Goal: Task Accomplishment & Management: Manage account settings

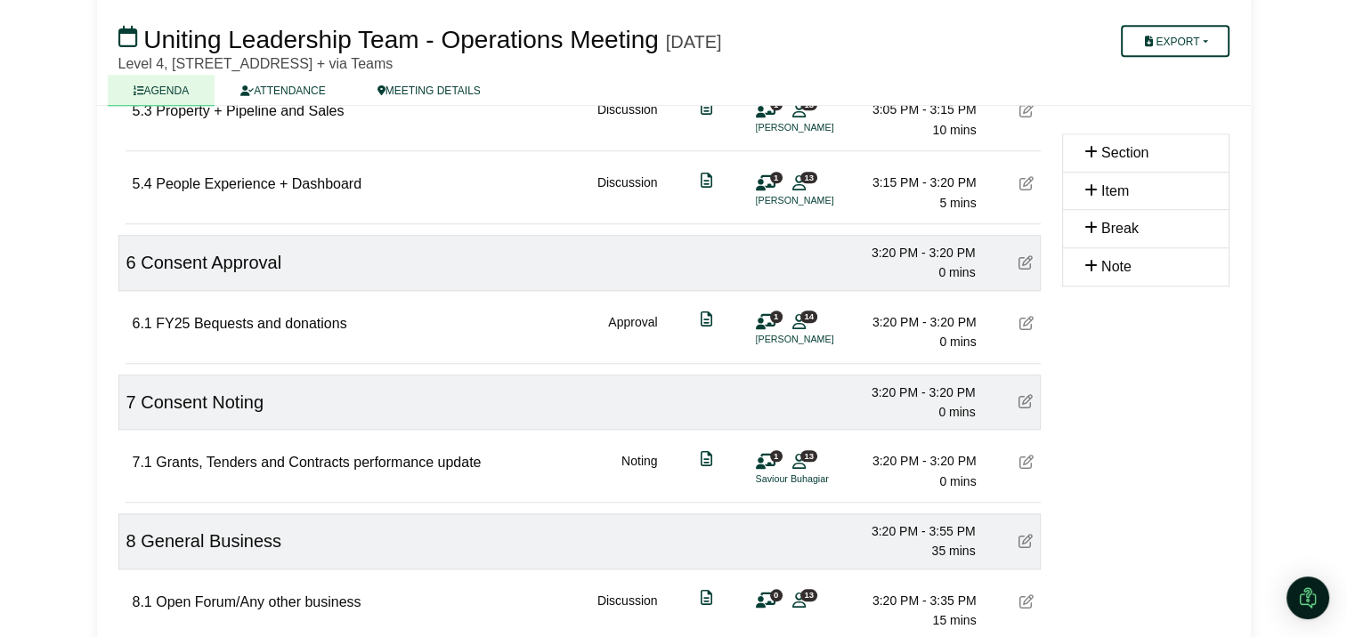
scroll to position [1645, 0]
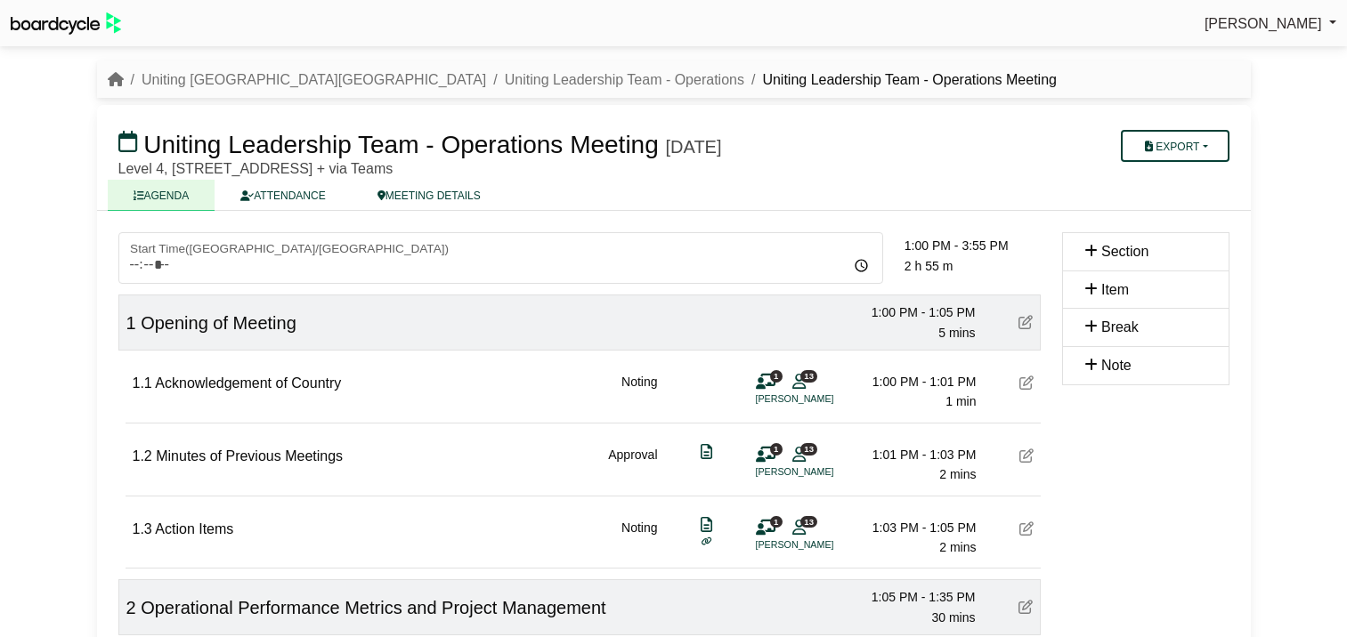
scroll to position [1645, 0]
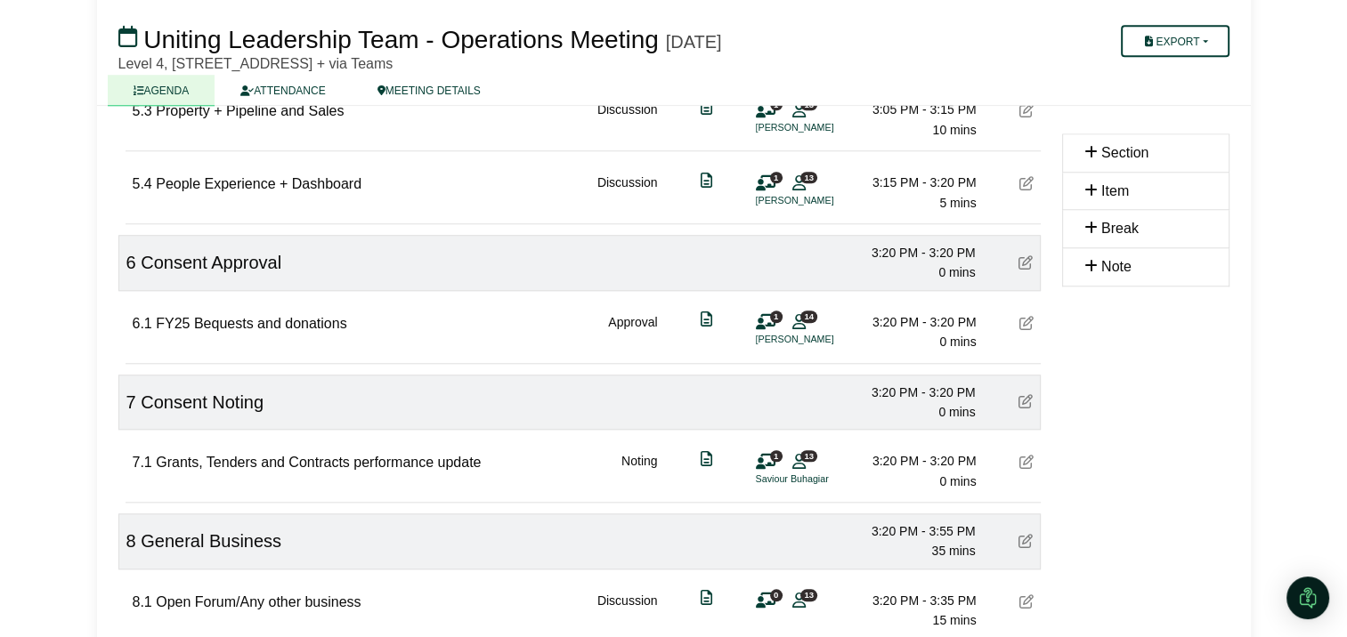
scroll to position [1645, 0]
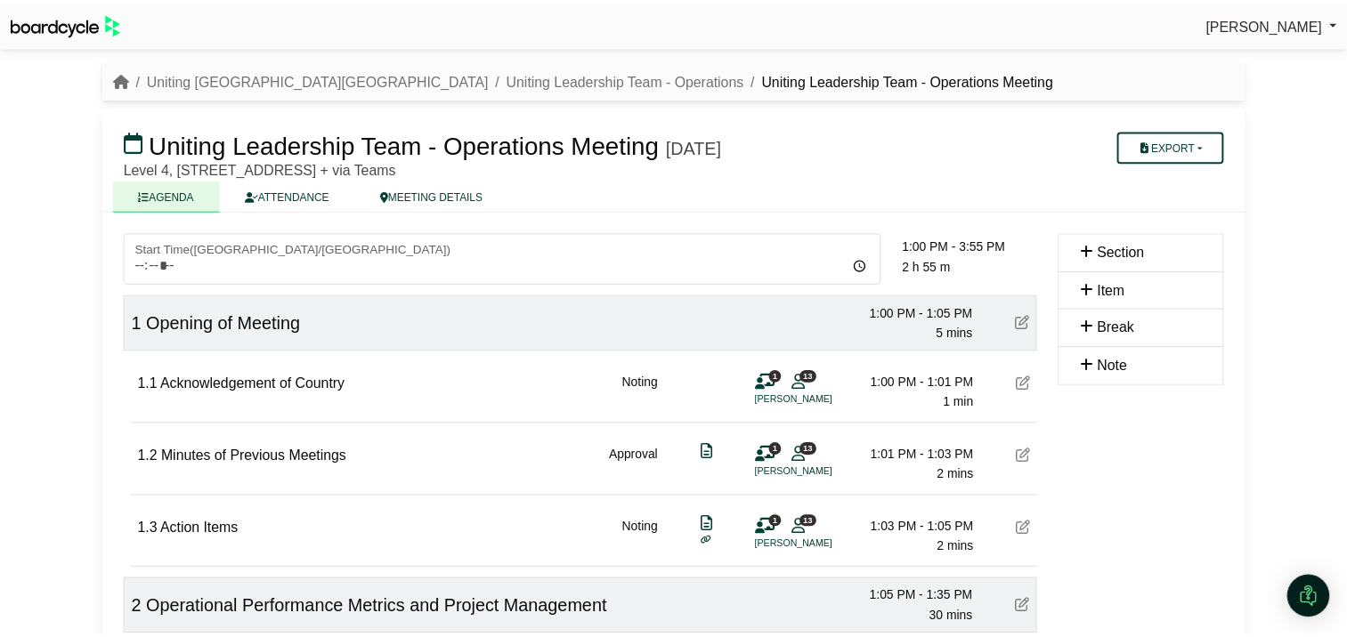
scroll to position [1645, 0]
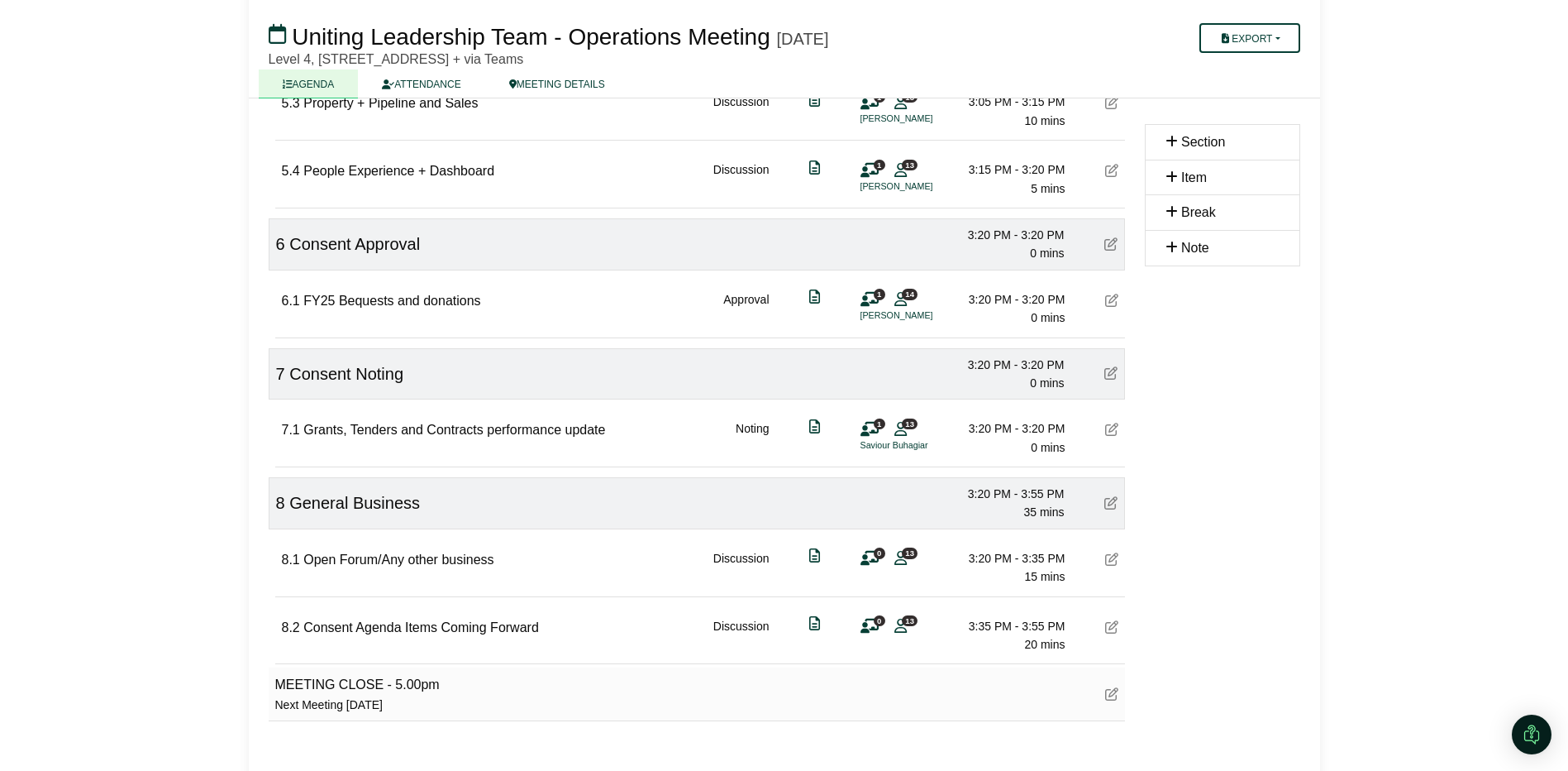
scroll to position [1528, 0]
